Goal: Transaction & Acquisition: Purchase product/service

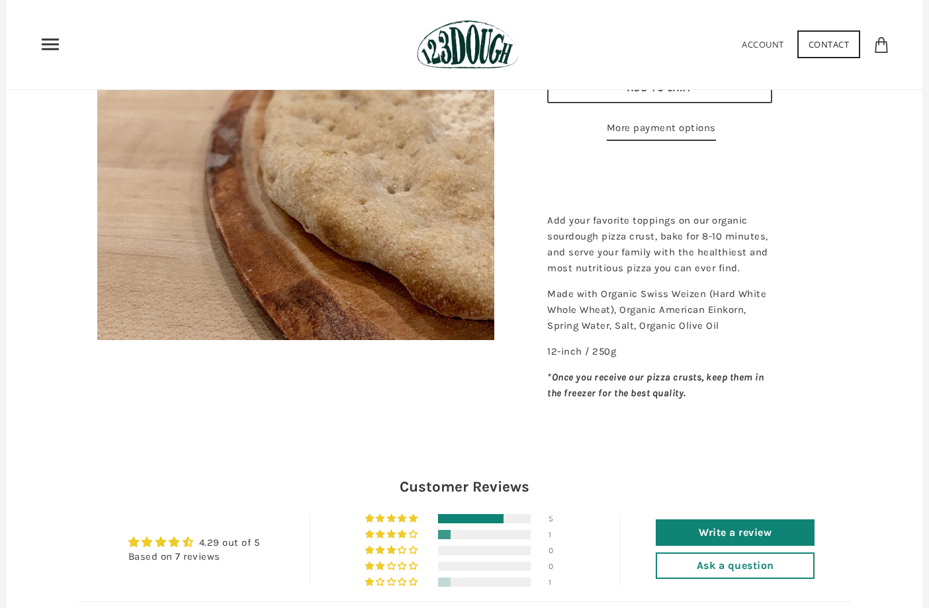
scroll to position [127, 0]
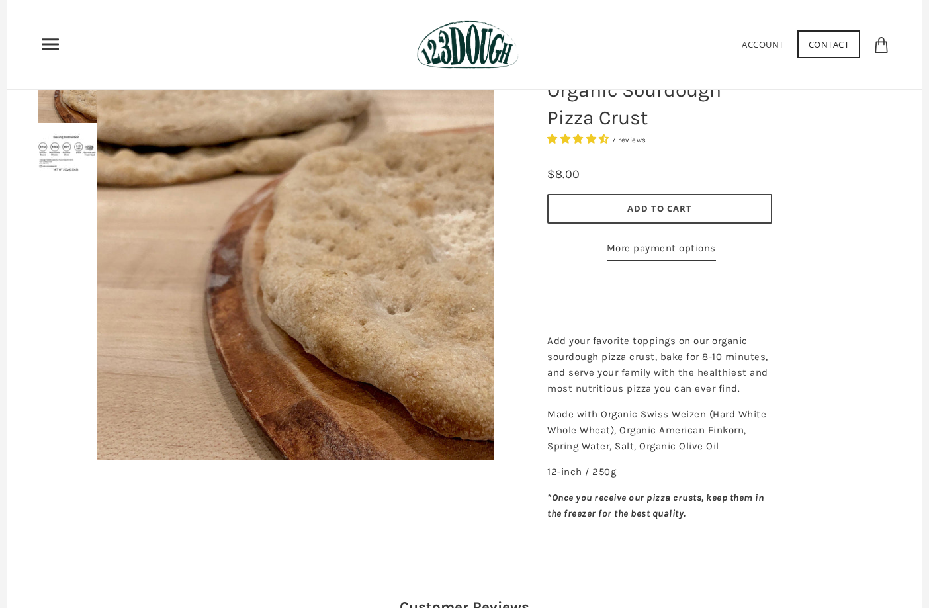
click at [607, 164] on div "$8.00" at bounding box center [659, 173] width 225 height 29
click at [567, 175] on div "$8.00" at bounding box center [563, 174] width 33 height 19
click at [572, 209] on button "Add to Cart" at bounding box center [659, 209] width 225 height 30
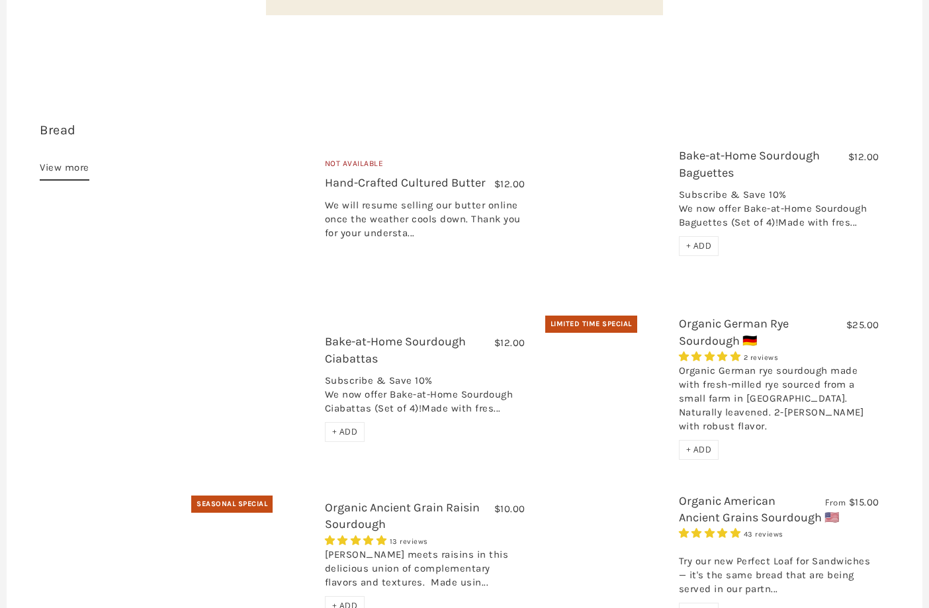
scroll to position [384, 0]
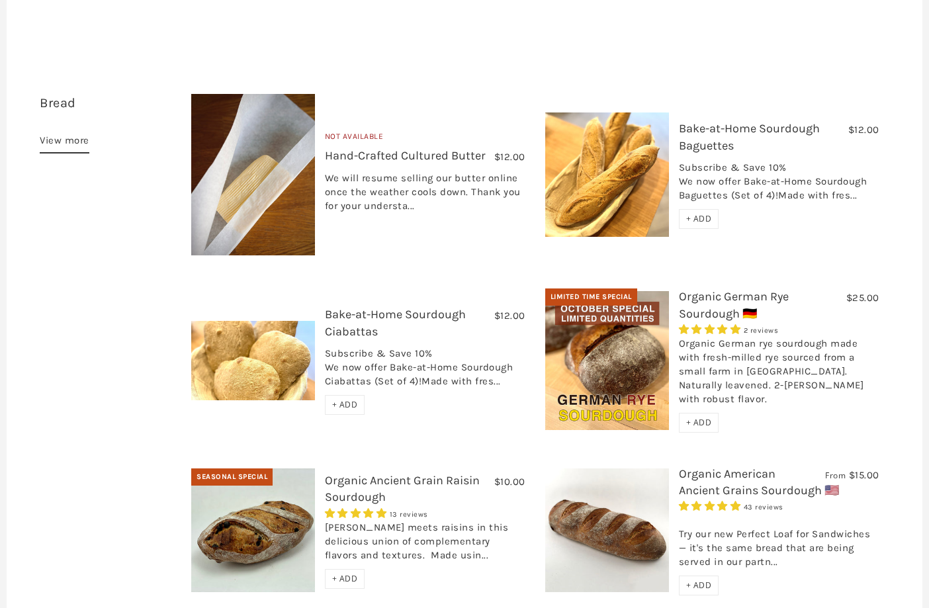
click at [363, 347] on div "Subscribe & Save 10% We now offer Bake-at-Home Sourdough Ciabattas (Set of 4)!M…" at bounding box center [425, 371] width 200 height 48
click at [350, 399] on span "+ ADD" at bounding box center [345, 404] width 26 height 11
click at [293, 328] on img at bounding box center [253, 360] width 124 height 79
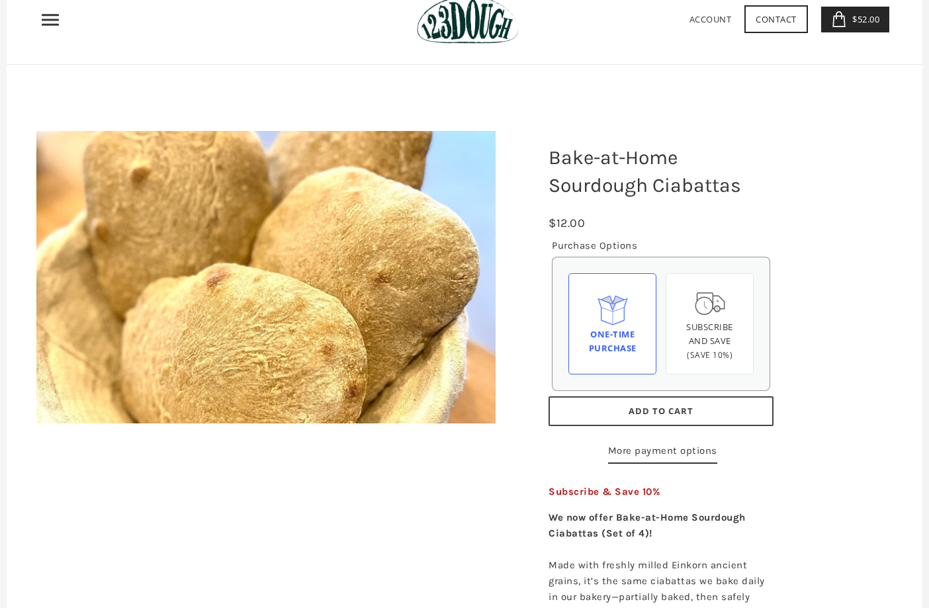
scroll to position [87, 0]
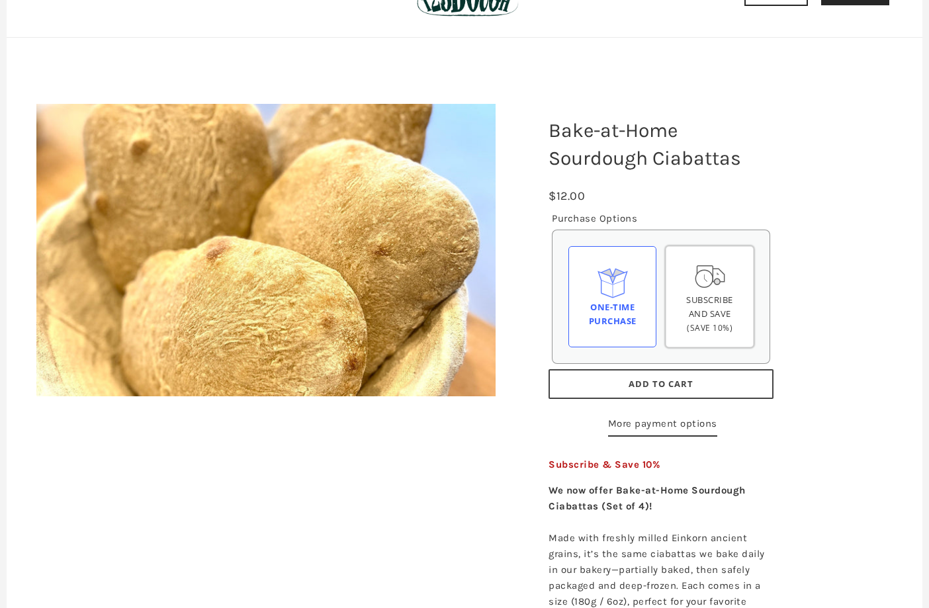
click at [710, 304] on span "Subscribe and save" at bounding box center [709, 307] width 47 height 26
click at [0, 0] on input "Subscribe and save (Save 10%)" at bounding box center [0, 0] width 0 height 0
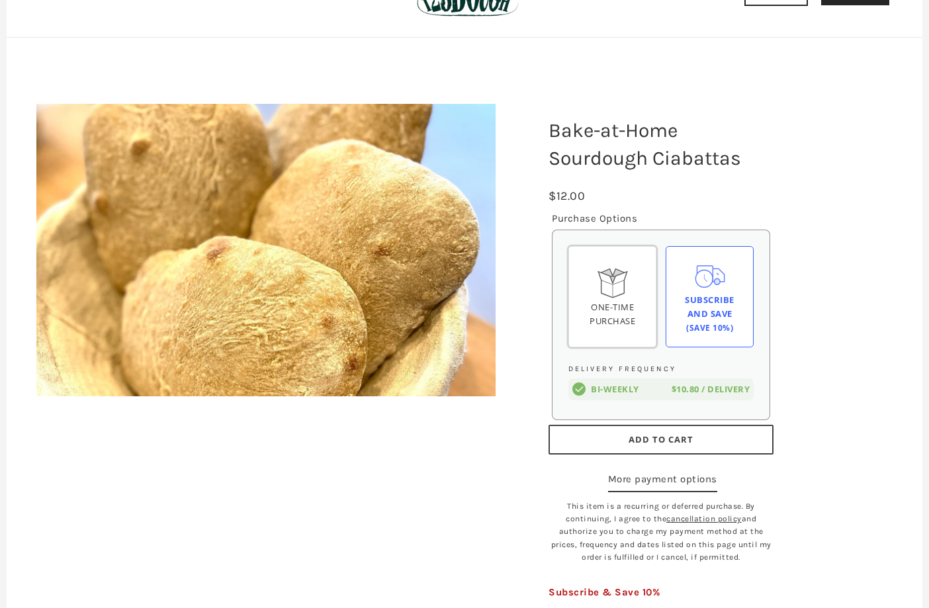
click at [620, 310] on div "One-time Purchase" at bounding box center [611, 314] width 65 height 28
click at [0, 0] on input "One-time Purchase" at bounding box center [0, 0] width 0 height 0
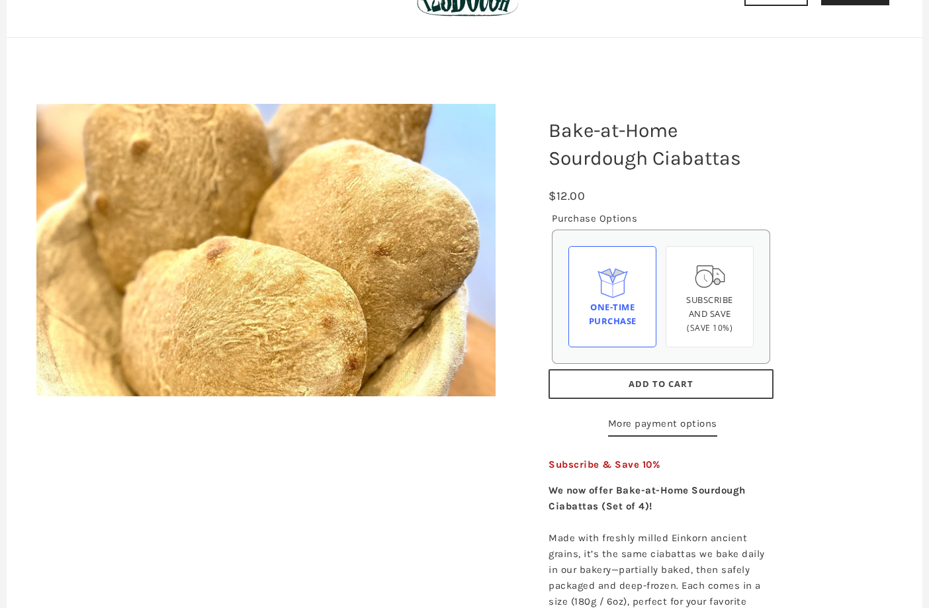
click at [605, 383] on button "Add to Cart" at bounding box center [660, 384] width 225 height 30
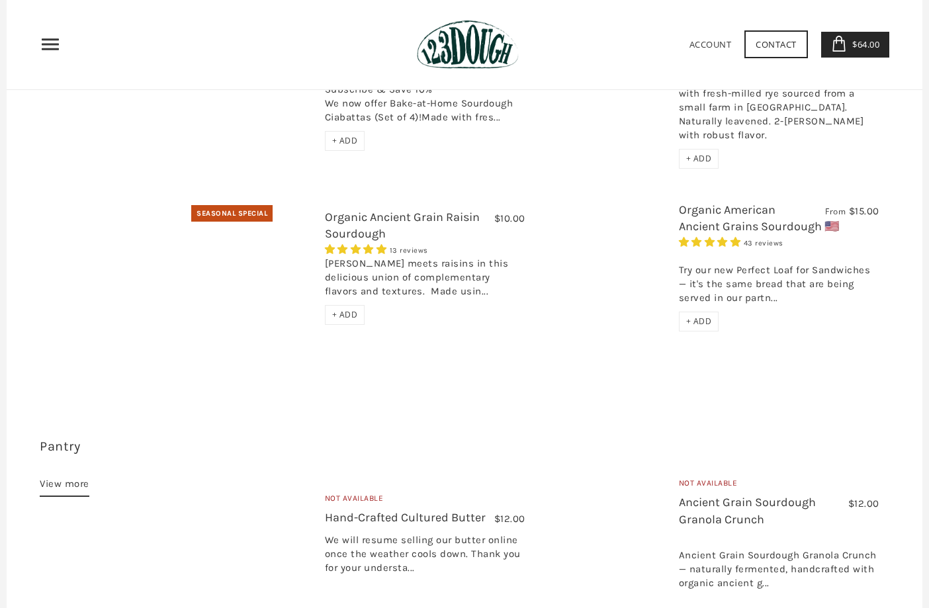
scroll to position [645, 0]
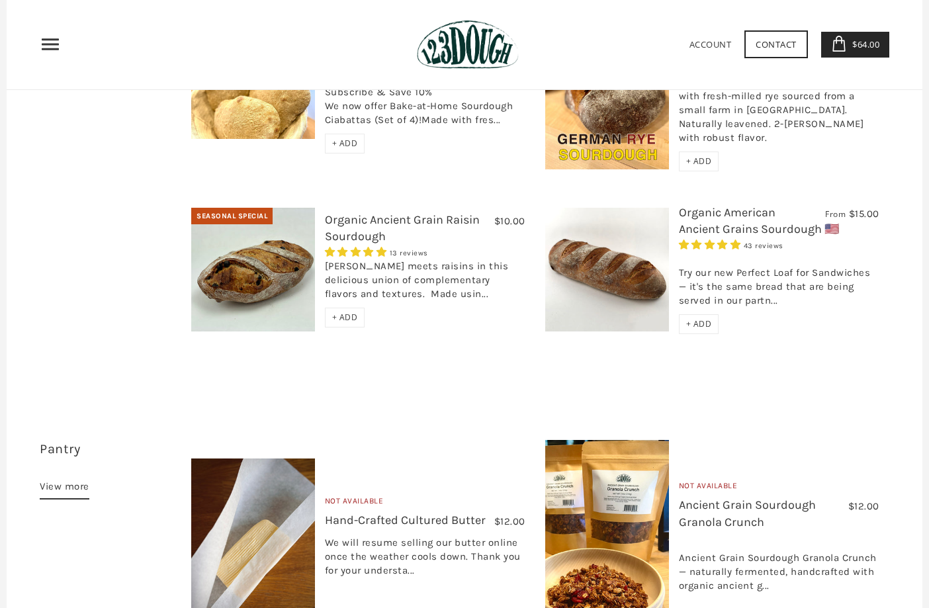
click at [390, 259] on div "[PERSON_NAME] meets raisins in this delicious union of complementary flavors an…" at bounding box center [425, 283] width 200 height 48
click at [267, 249] on img at bounding box center [253, 270] width 124 height 124
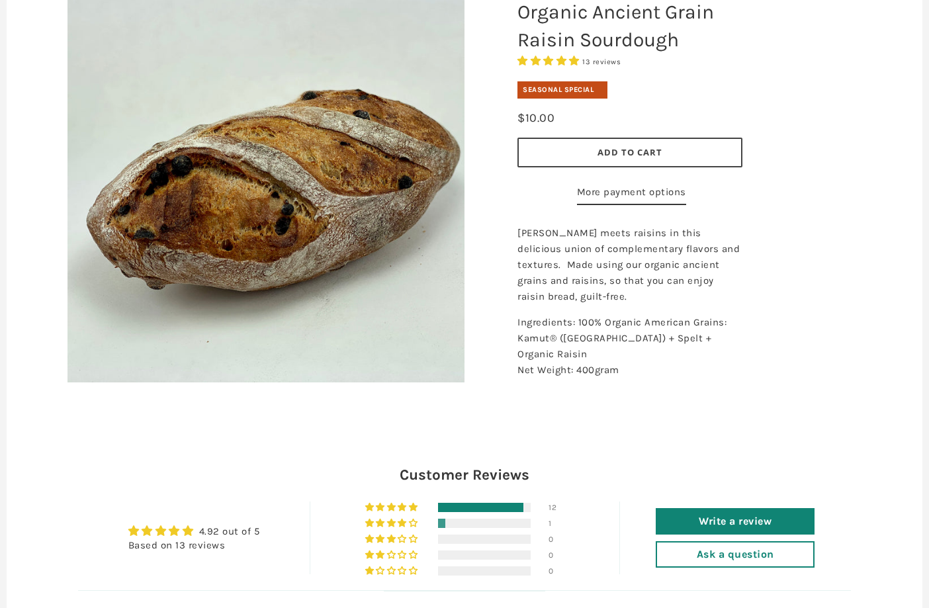
scroll to position [88, 0]
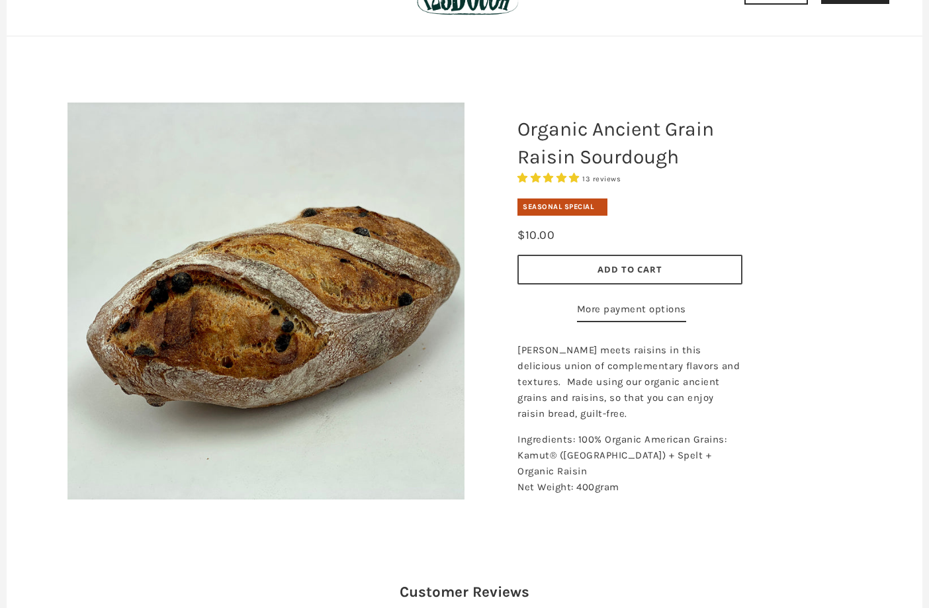
click at [564, 270] on button "Add to Cart" at bounding box center [629, 270] width 225 height 30
